Goal: Information Seeking & Learning: Learn about a topic

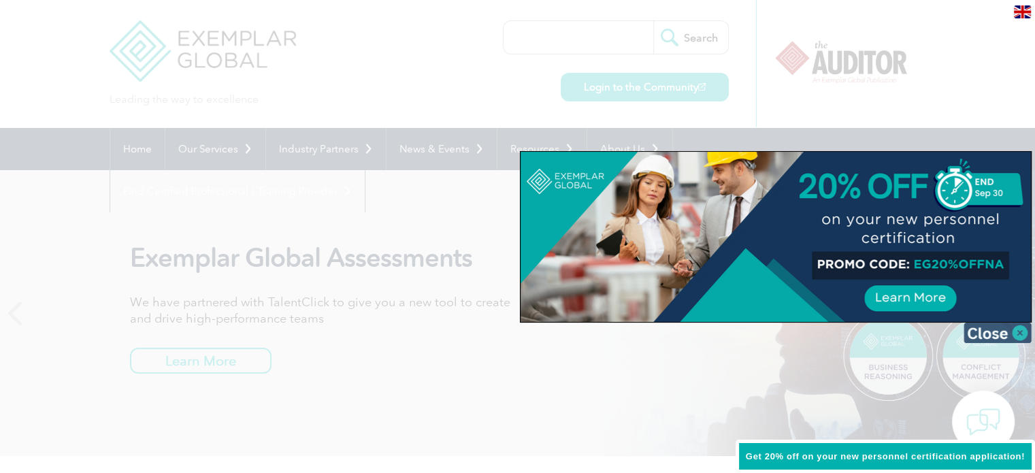
click at [1011, 331] on img at bounding box center [998, 333] width 68 height 20
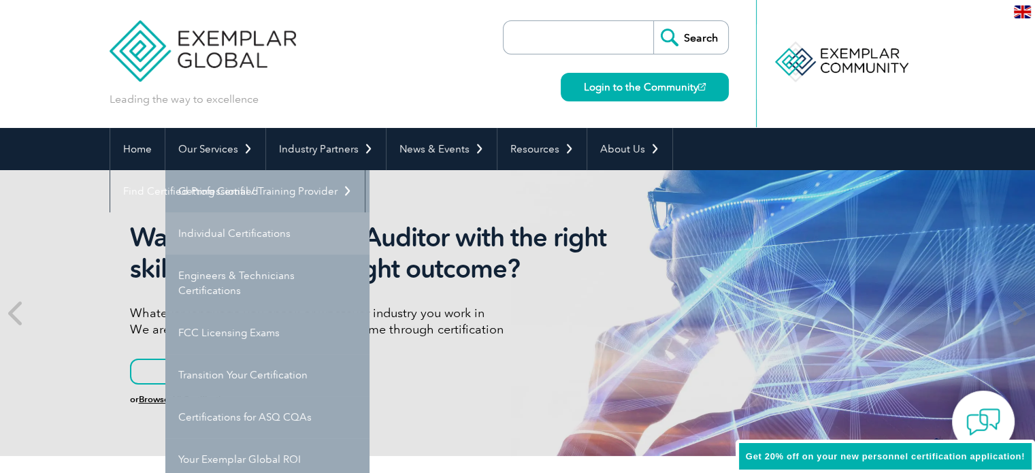
click at [280, 242] on link "Individual Certifications" at bounding box center [267, 233] width 204 height 42
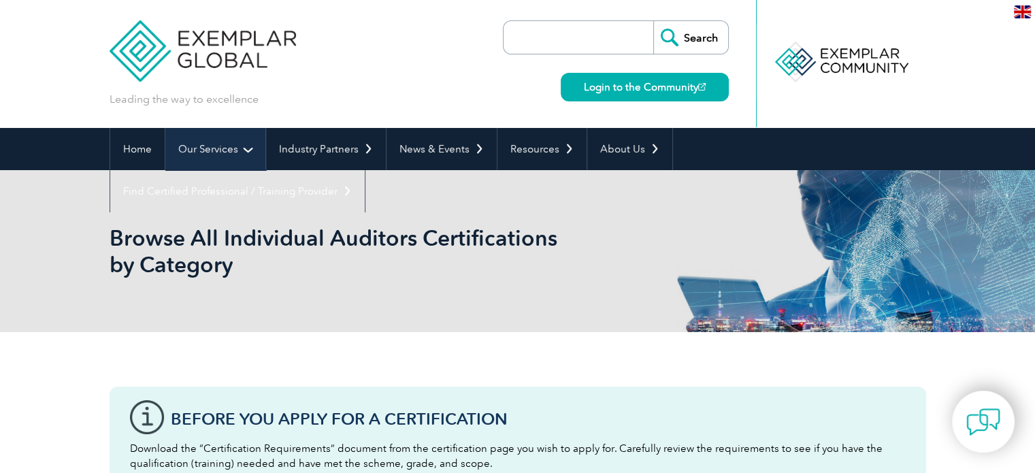
click at [222, 148] on link "Our Services" at bounding box center [215, 149] width 100 height 42
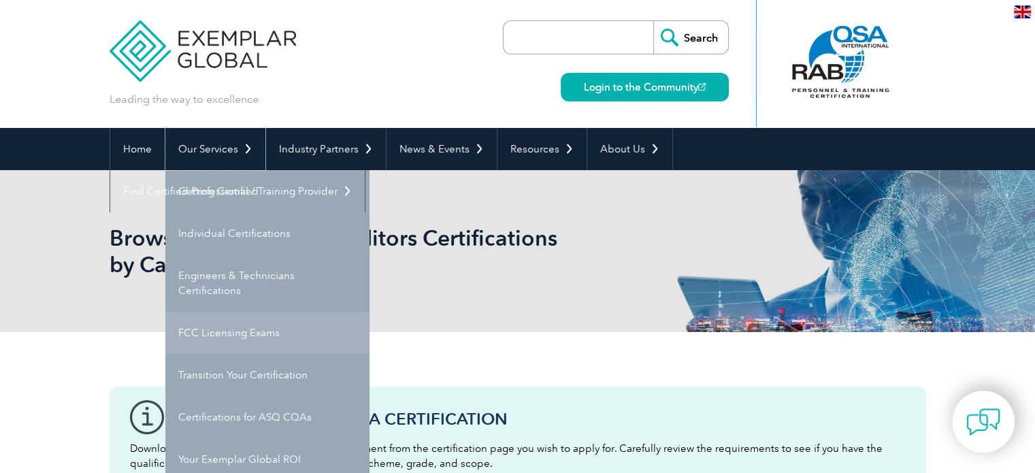
scroll to position [68, 0]
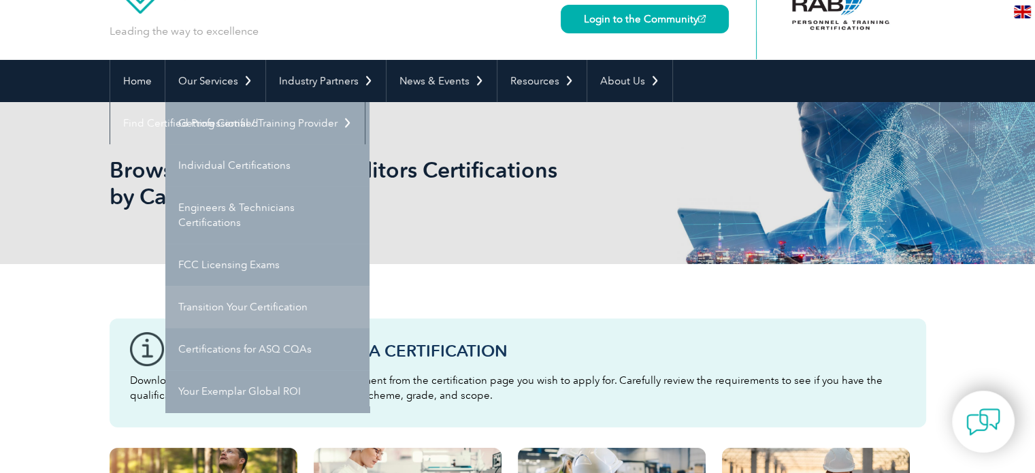
click at [273, 310] on link "Transition Your Certification" at bounding box center [267, 307] width 204 height 42
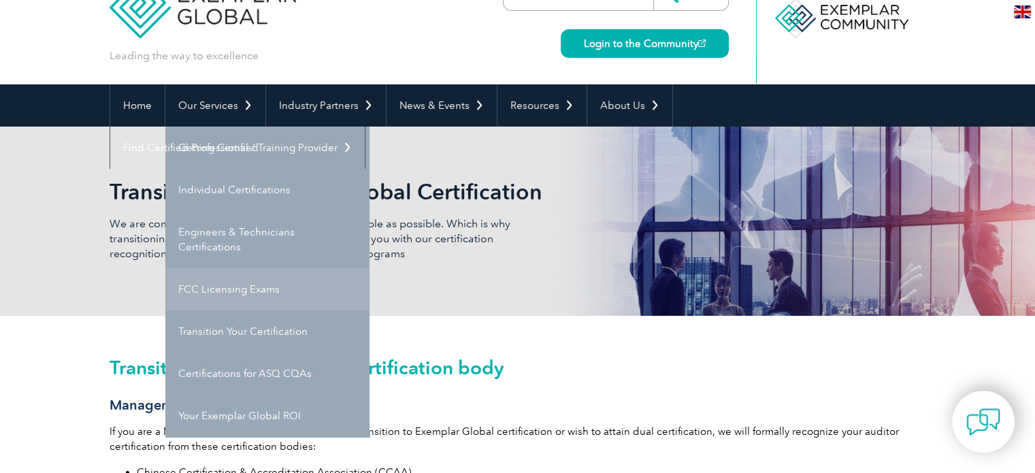
scroll to position [68, 0]
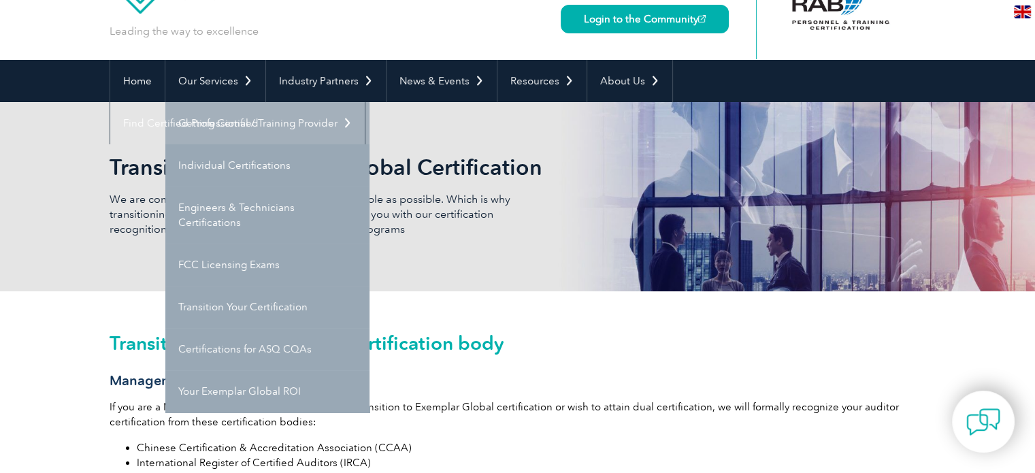
click at [236, 123] on link "Getting Certified" at bounding box center [267, 123] width 204 height 42
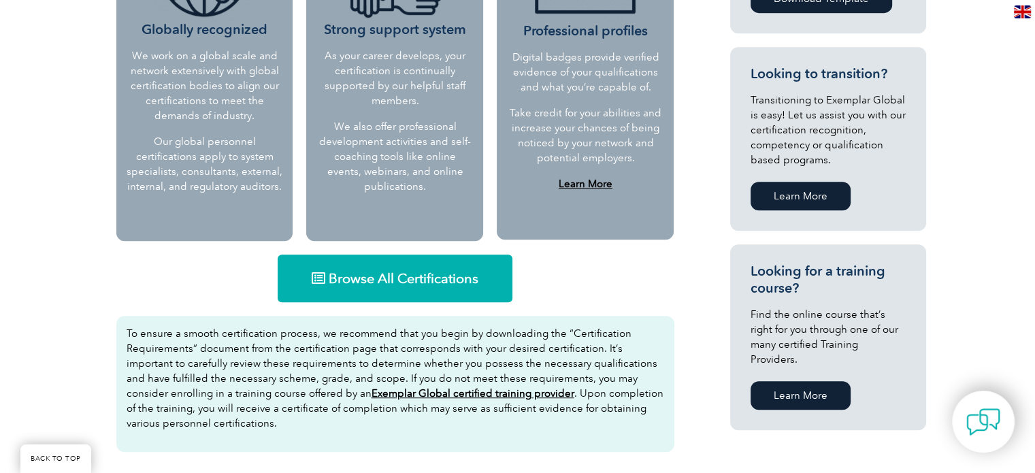
scroll to position [715, 0]
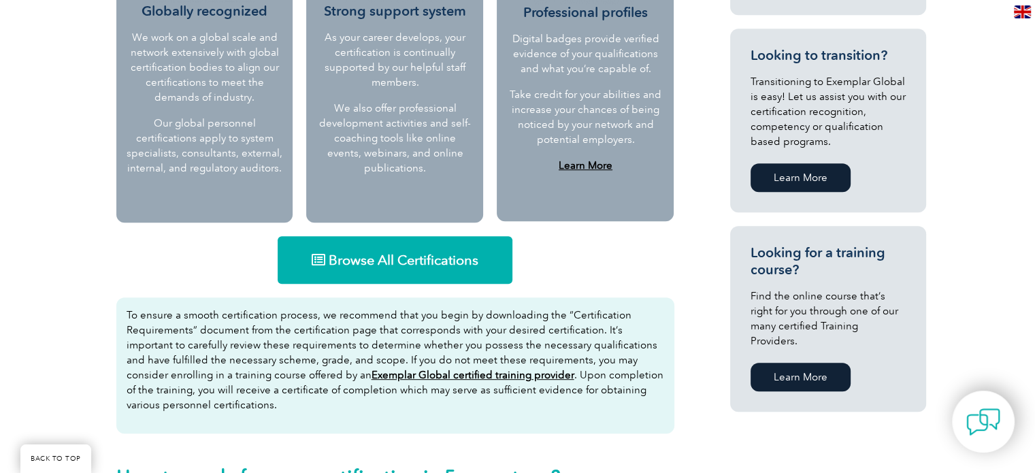
click at [427, 266] on span "Browse All Certifications" at bounding box center [404, 260] width 150 height 14
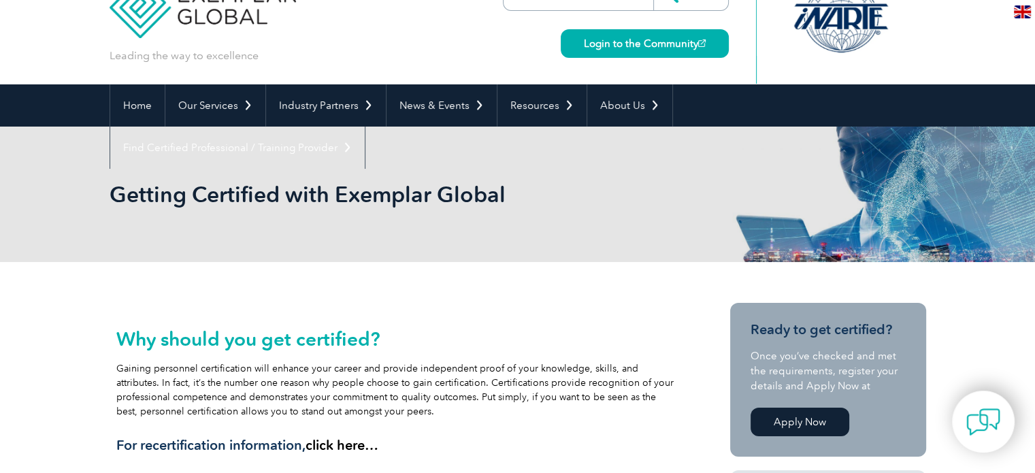
scroll to position [0, 0]
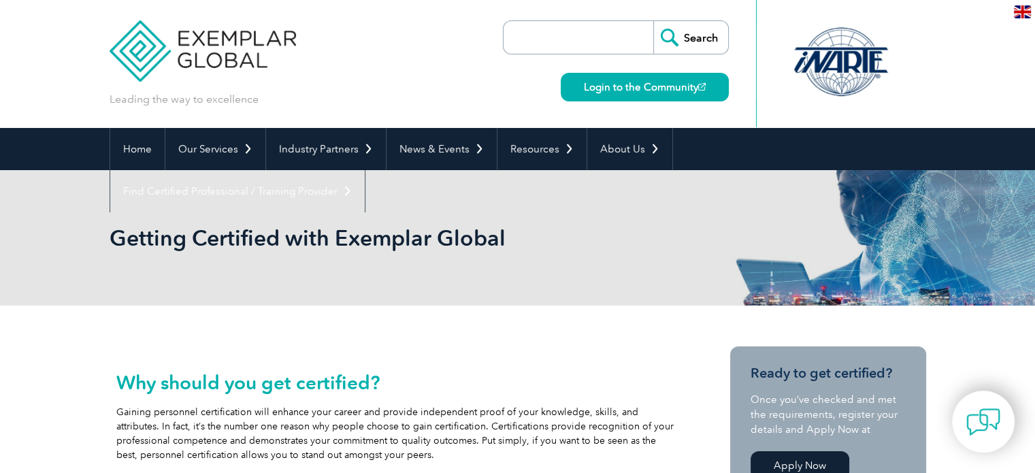
click at [575, 39] on input "search" at bounding box center [582, 37] width 143 height 33
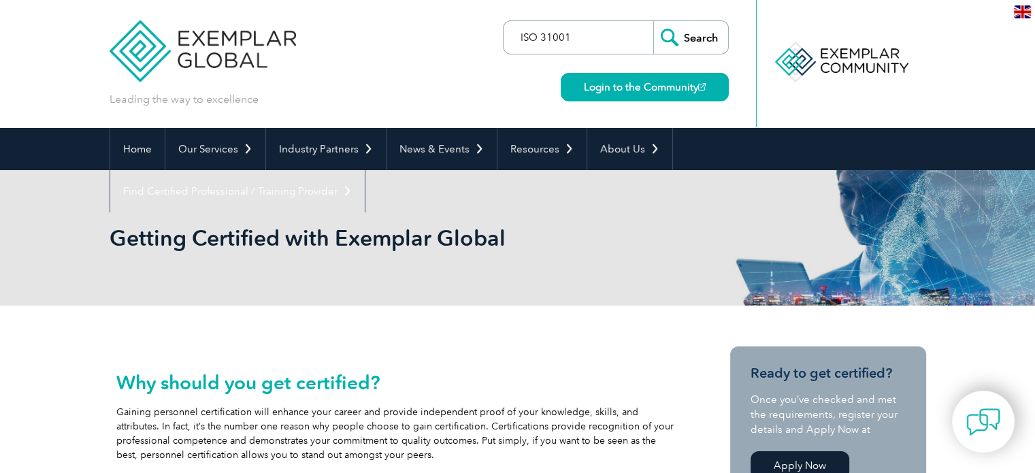
type input "ISO 31001"
click at [694, 35] on input "Search" at bounding box center [690, 37] width 75 height 33
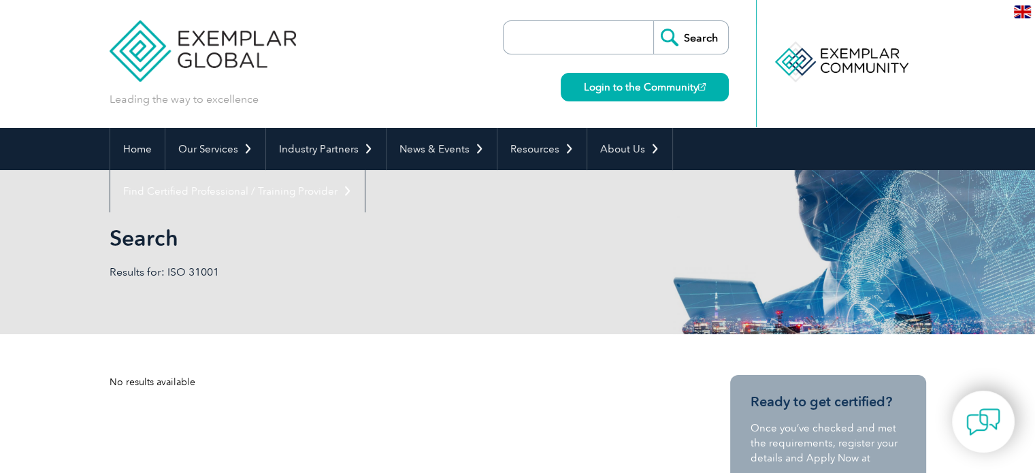
click at [566, 35] on input "search" at bounding box center [582, 37] width 143 height 33
click at [653, 21] on input "Search" at bounding box center [690, 37] width 75 height 33
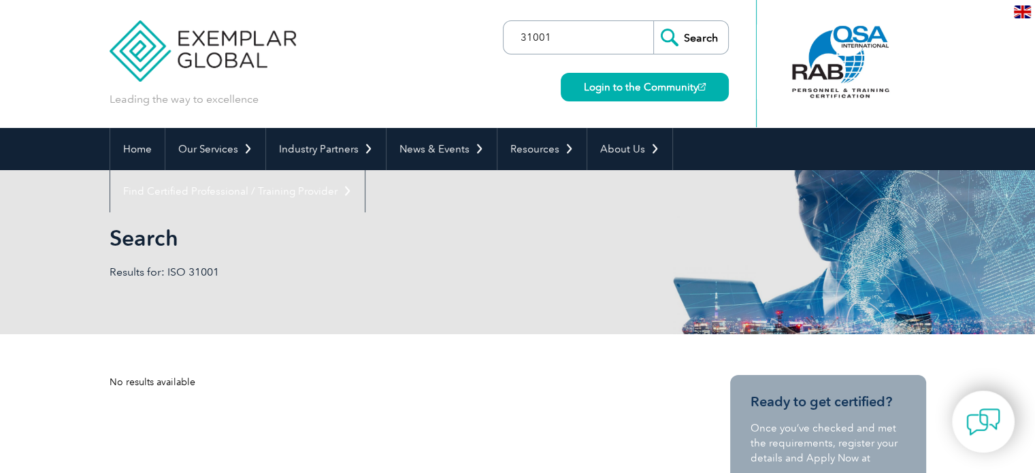
click at [564, 32] on input "31001" at bounding box center [582, 37] width 143 height 33
type input "31000"
click at [653, 21] on input "Search" at bounding box center [690, 37] width 75 height 33
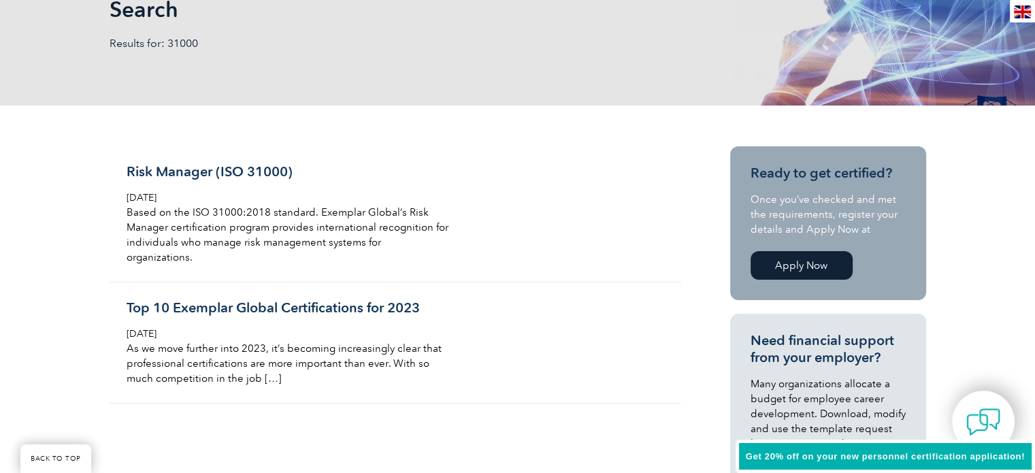
scroll to position [272, 0]
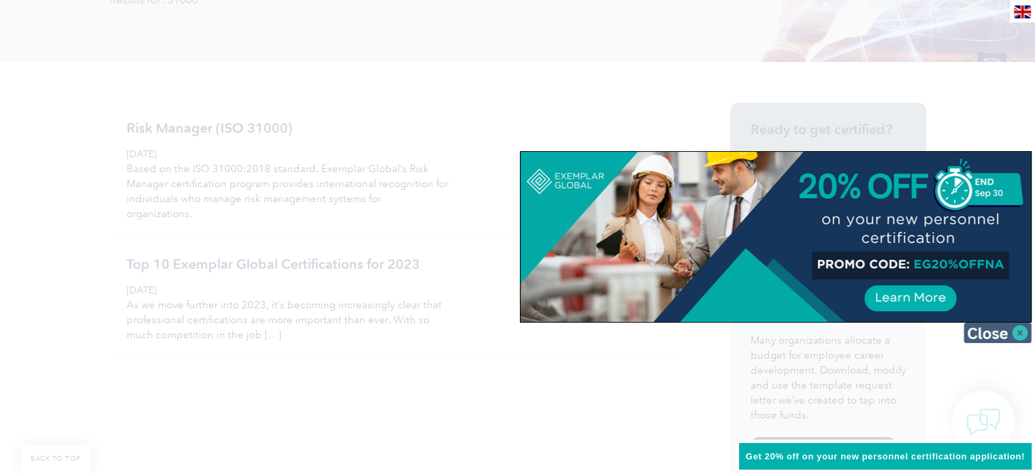
click at [991, 334] on img at bounding box center [998, 333] width 68 height 20
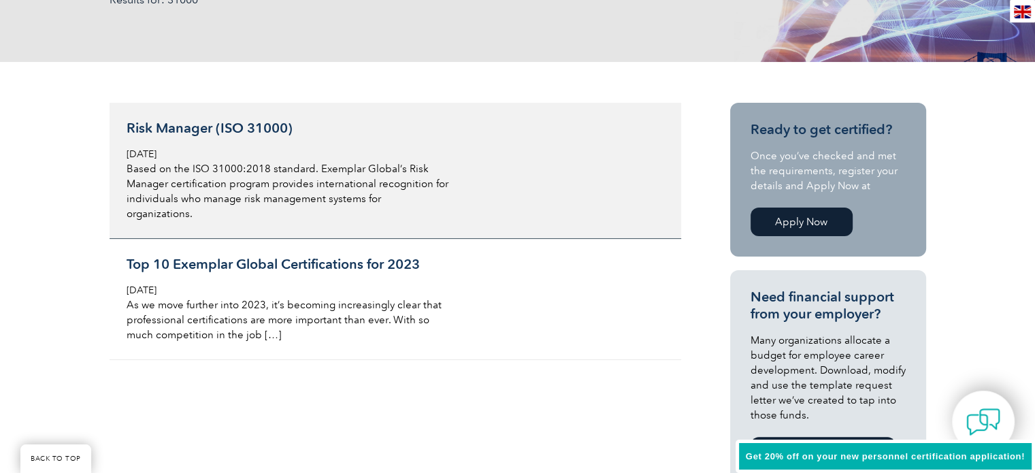
click at [270, 132] on h3 "Risk Manager (ISO 31000)" at bounding box center [288, 128] width 323 height 17
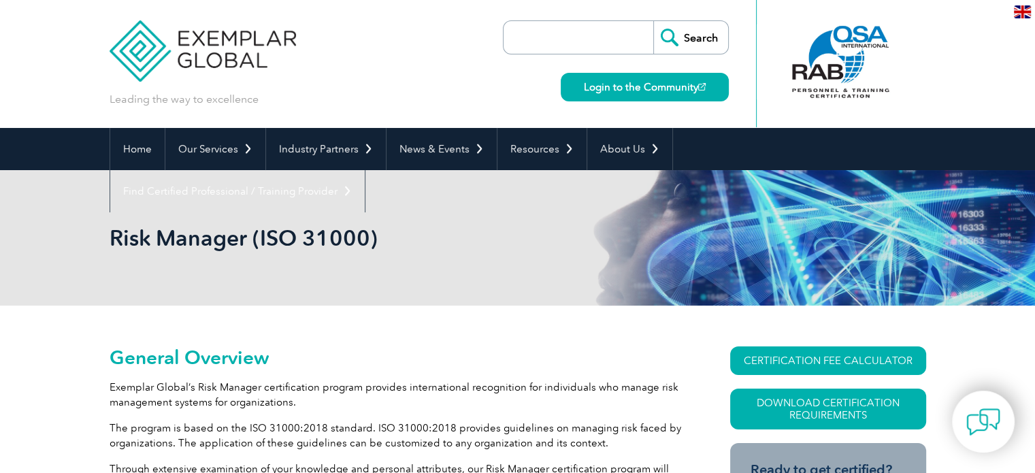
click at [576, 37] on input "search" at bounding box center [582, 37] width 143 height 33
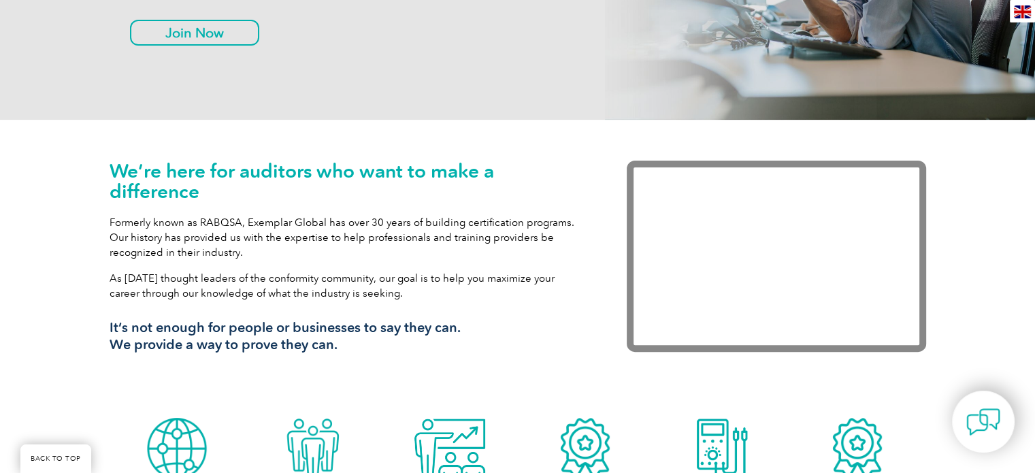
scroll to position [340, 0]
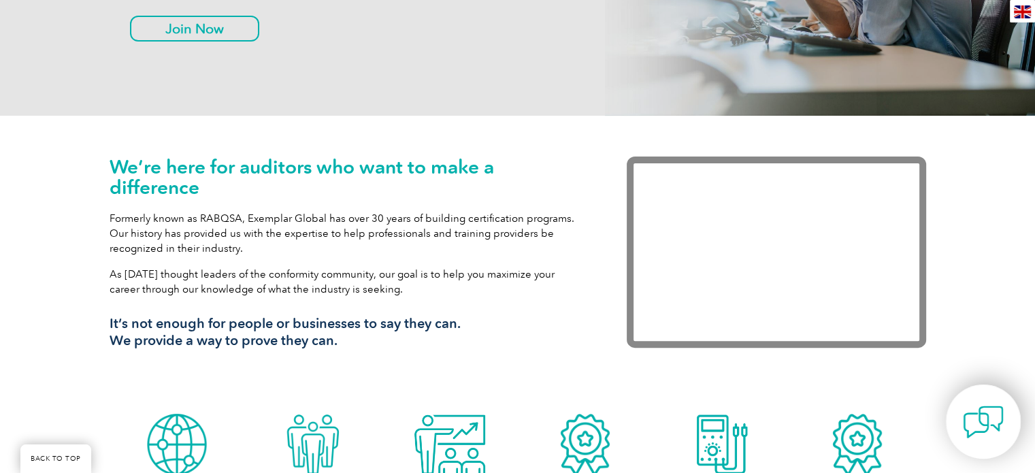
click at [982, 430] on img at bounding box center [983, 422] width 41 height 41
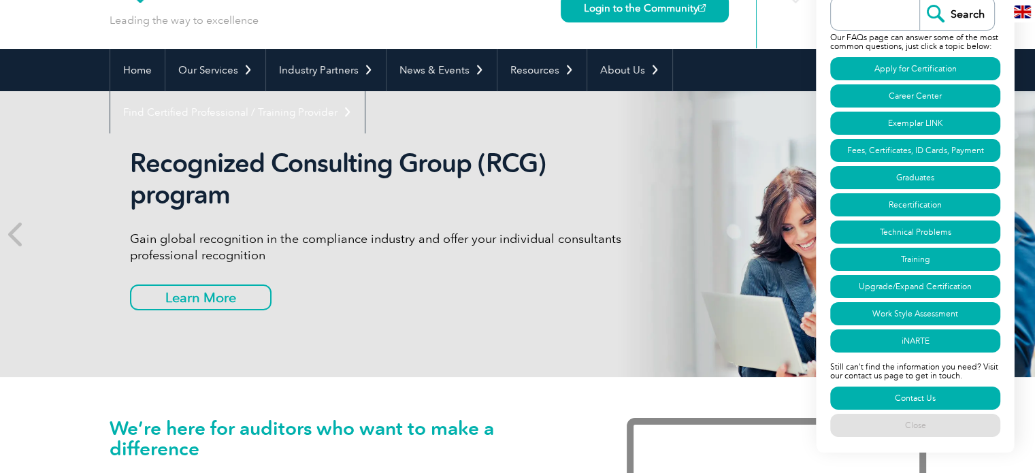
scroll to position [0, 0]
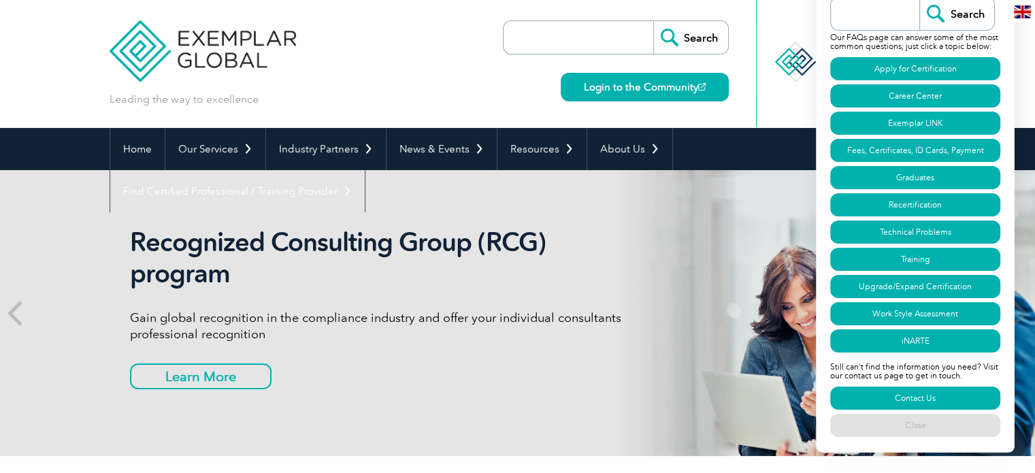
click at [413, 87] on div "Leading the way to excellence Search Login to the Community ▼" at bounding box center [518, 64] width 817 height 128
click at [558, 37] on input "search" at bounding box center [582, 37] width 143 height 33
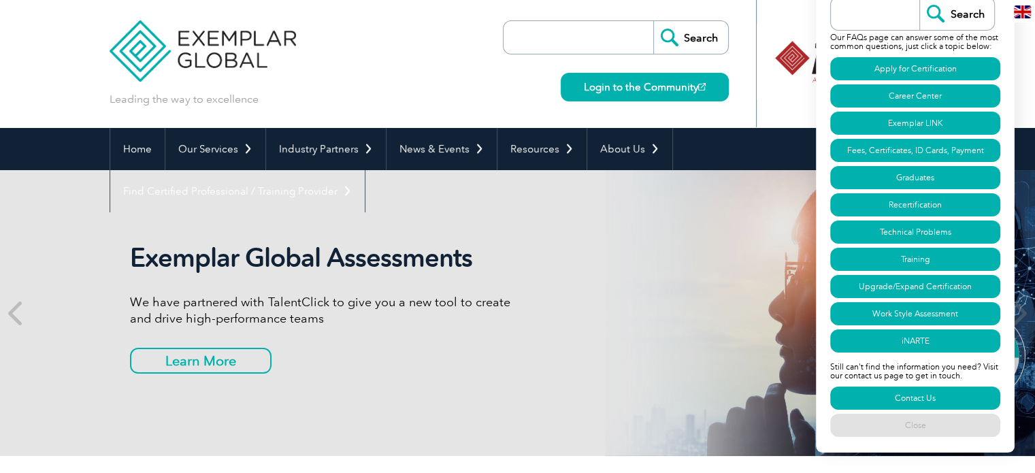
click at [883, 10] on input "search" at bounding box center [879, 13] width 82 height 33
click at [978, 11] on input "Search" at bounding box center [957, 13] width 75 height 33
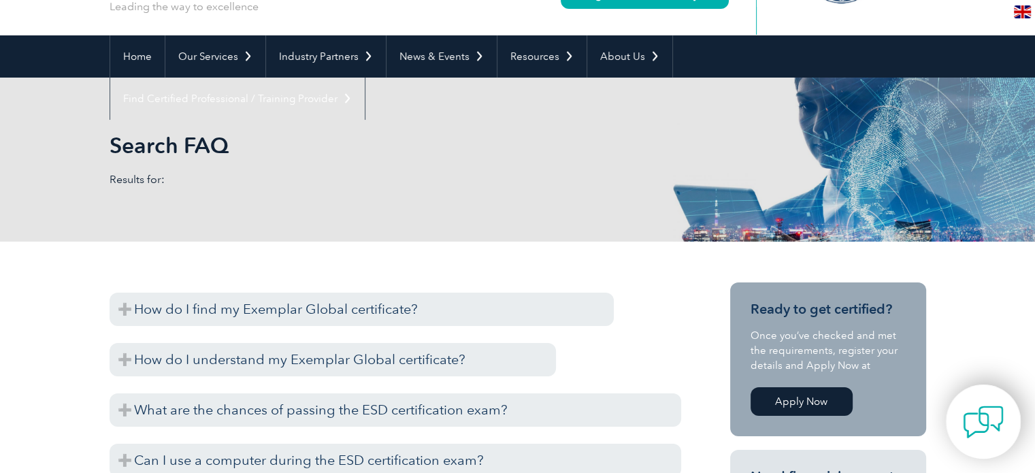
scroll to position [136, 0]
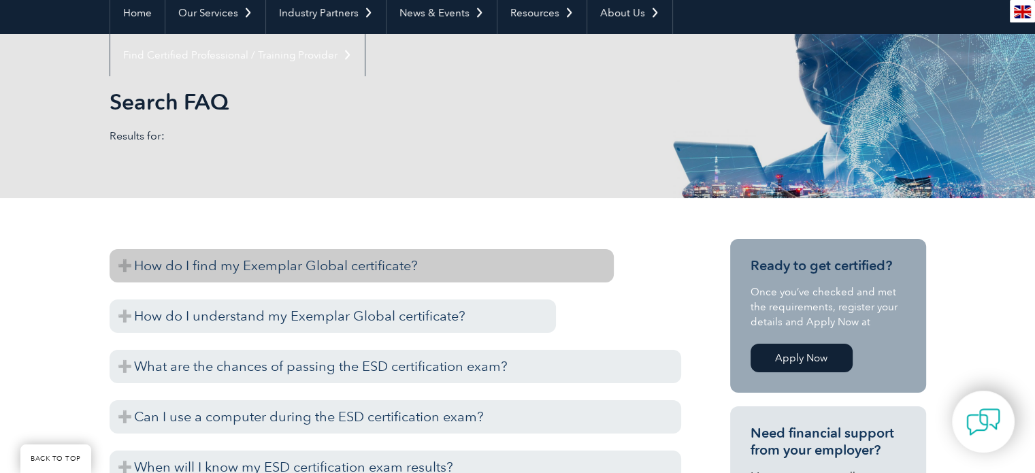
click at [401, 272] on h3 "How do I find my Exemplar Global certificate?" at bounding box center [362, 265] width 504 height 33
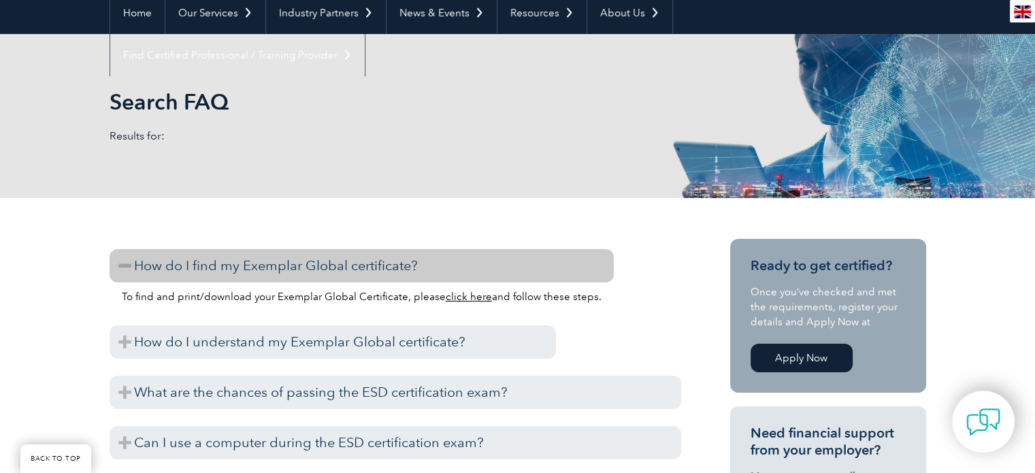
click at [464, 297] on link "click here" at bounding box center [469, 297] width 46 height 12
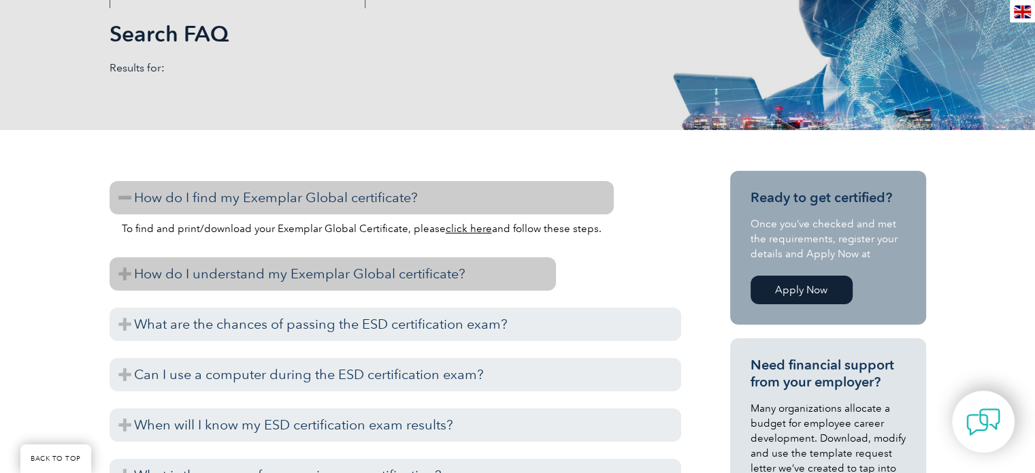
click at [125, 276] on h3 "How do I understand my Exemplar Global certificate?" at bounding box center [333, 273] width 447 height 33
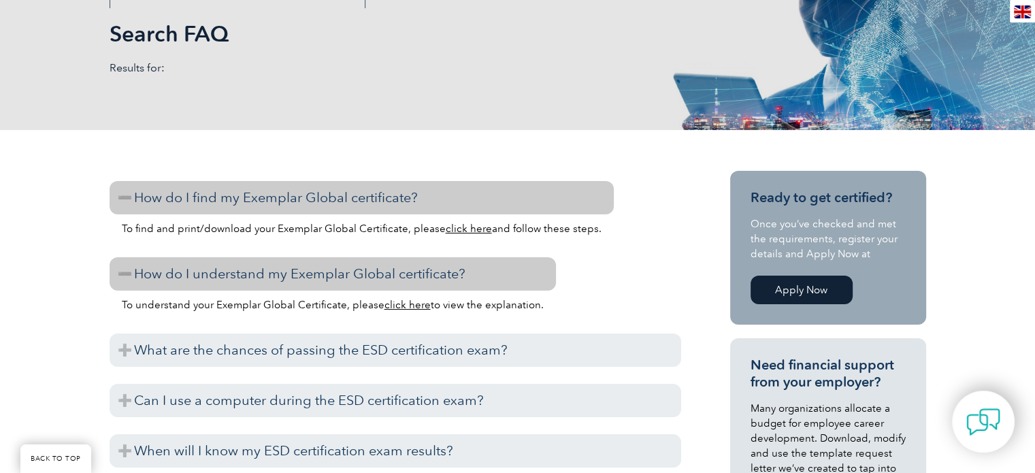
click at [417, 306] on link "click here" at bounding box center [408, 305] width 46 height 12
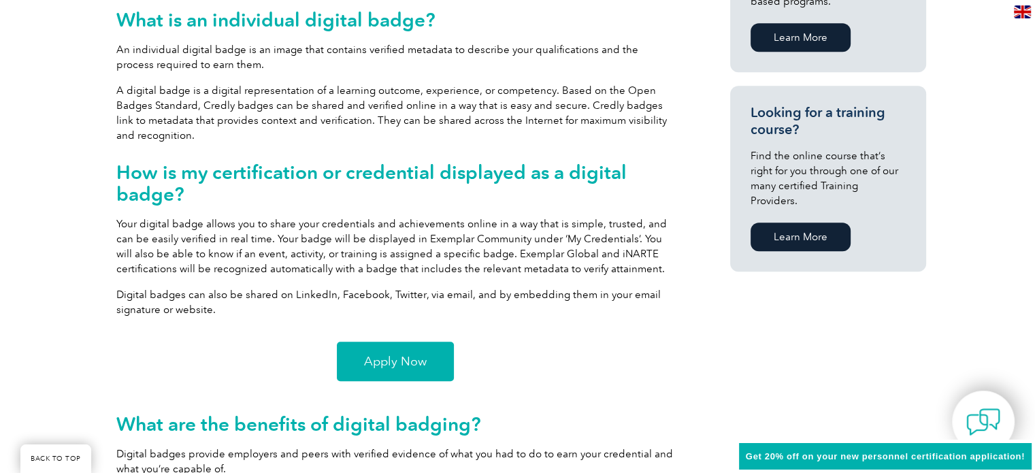
scroll to position [885, 0]
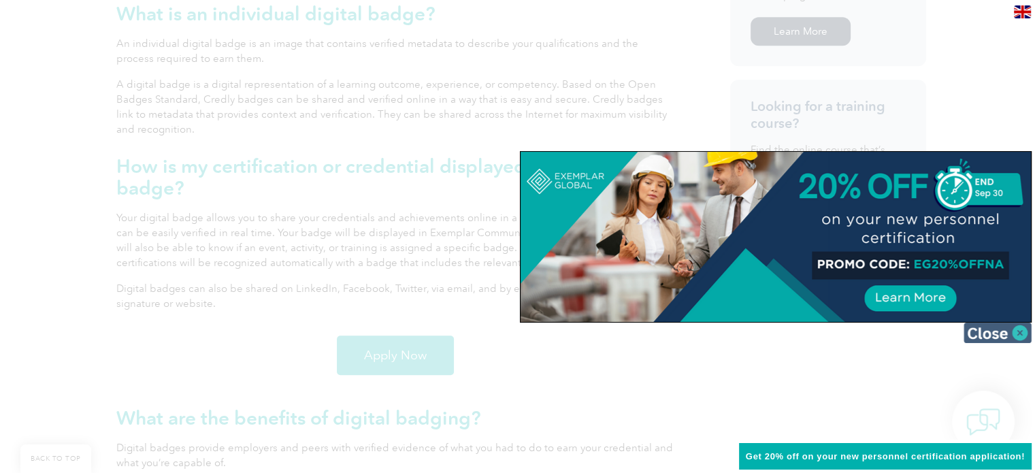
click at [992, 332] on img at bounding box center [998, 333] width 68 height 20
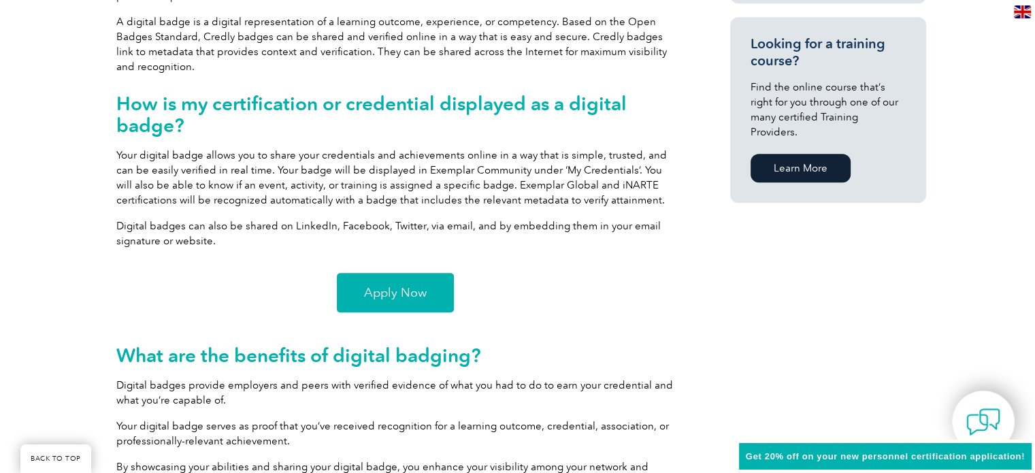
scroll to position [1021, 0]
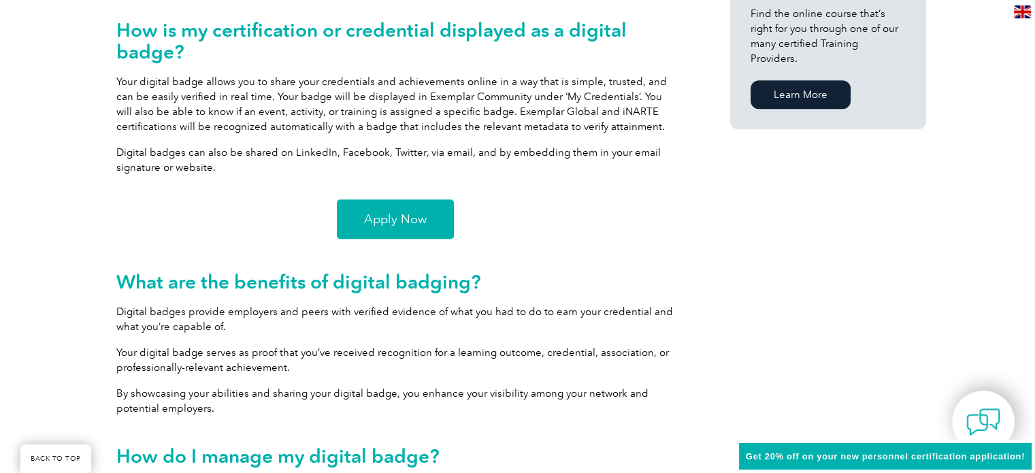
click at [387, 217] on span "Apply Now" at bounding box center [395, 219] width 63 height 12
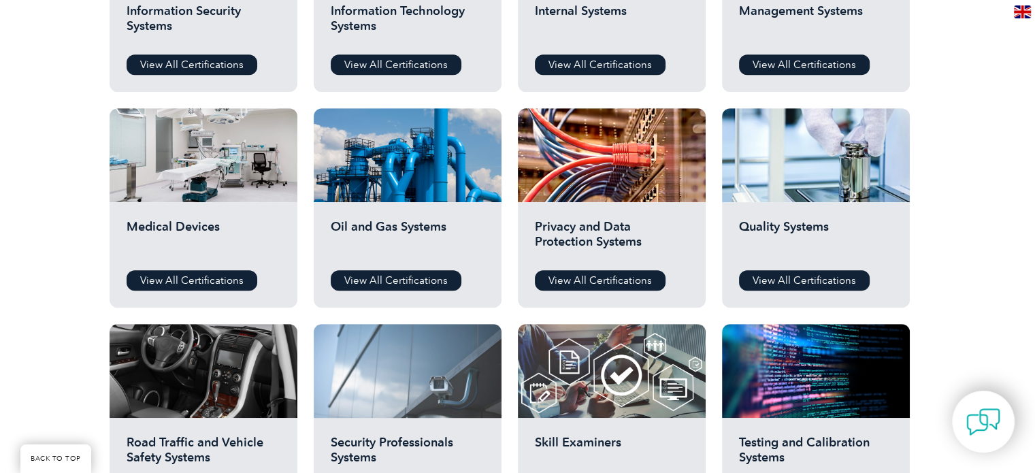
scroll to position [817, 0]
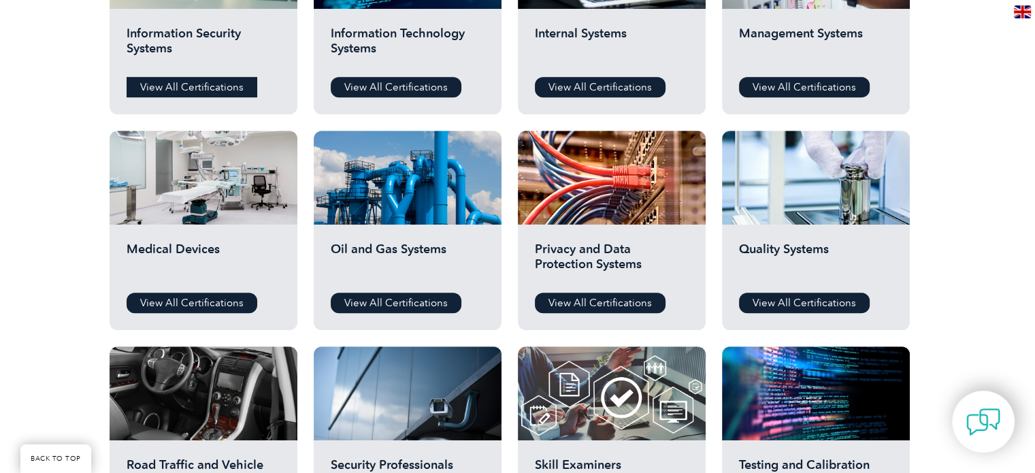
click at [211, 88] on link "View All Certifications" at bounding box center [192, 87] width 131 height 20
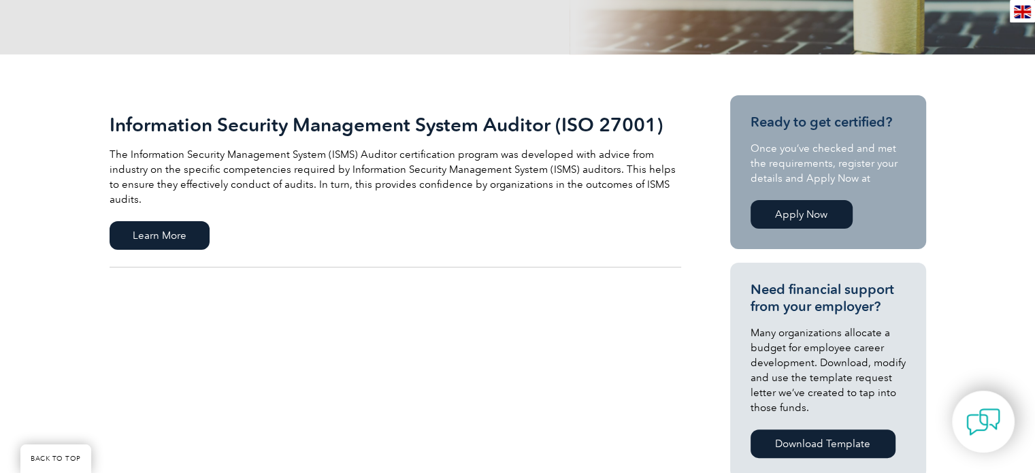
scroll to position [223, 0]
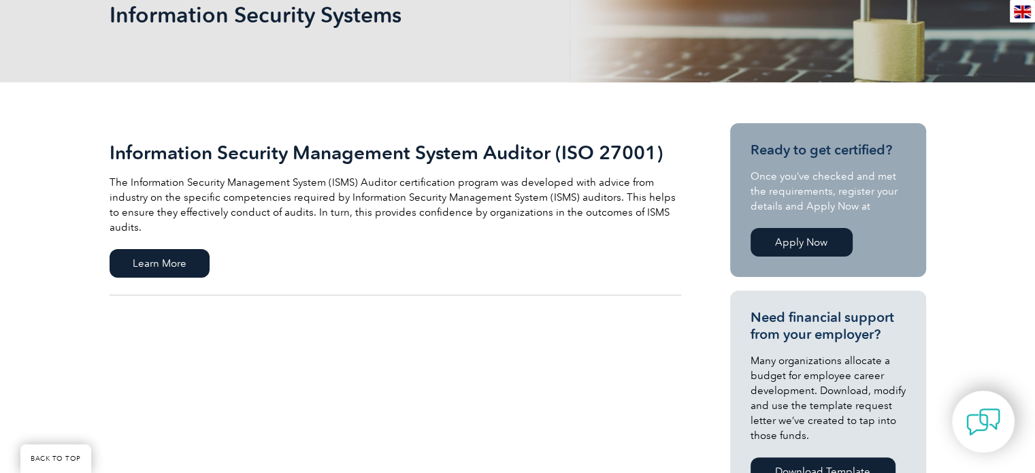
click at [796, 244] on link "Apply Now" at bounding box center [802, 242] width 102 height 29
